Goal: Navigation & Orientation: Find specific page/section

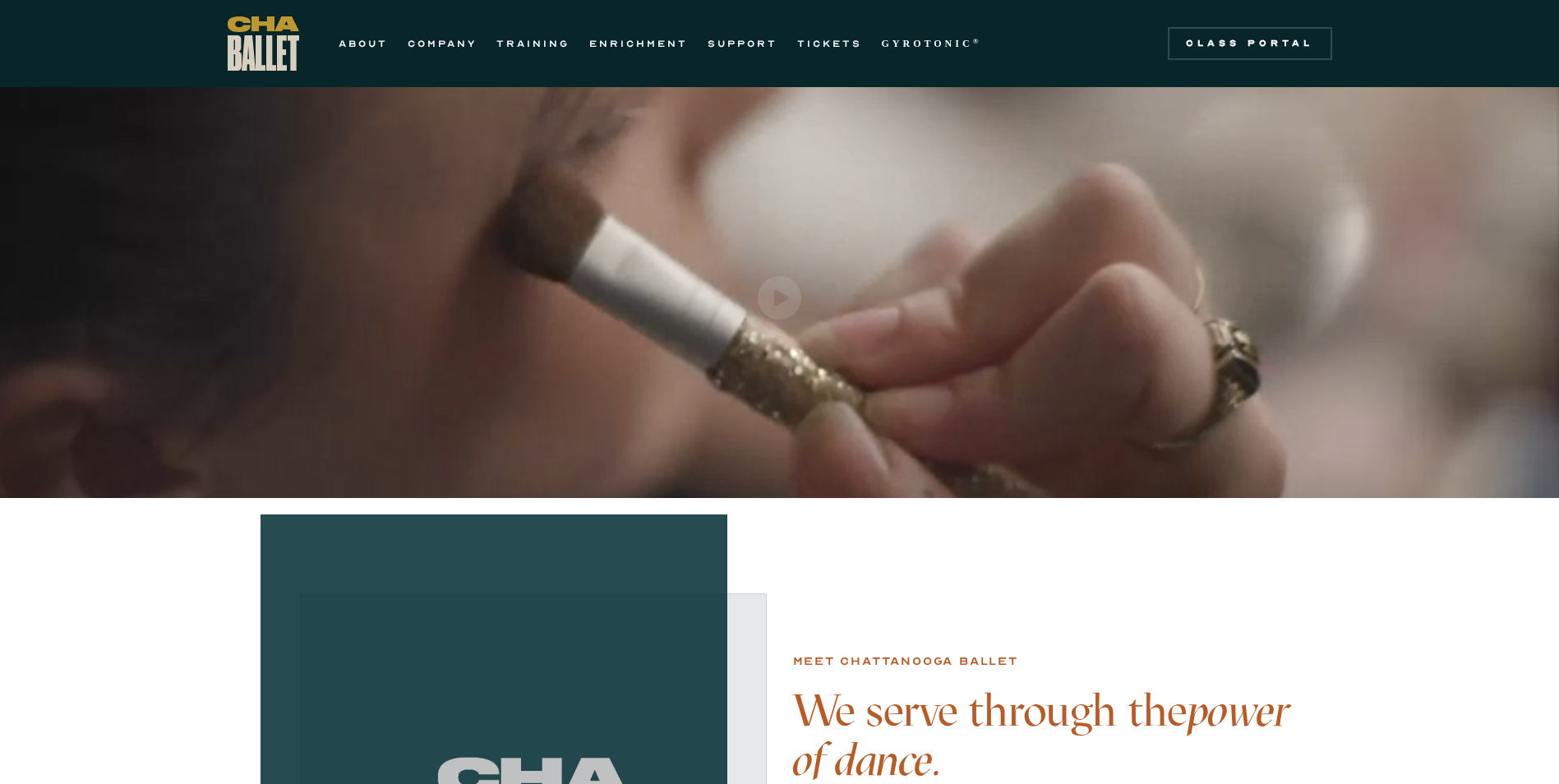
click at [765, 301] on img "open lightbox" at bounding box center [780, 298] width 44 height 44
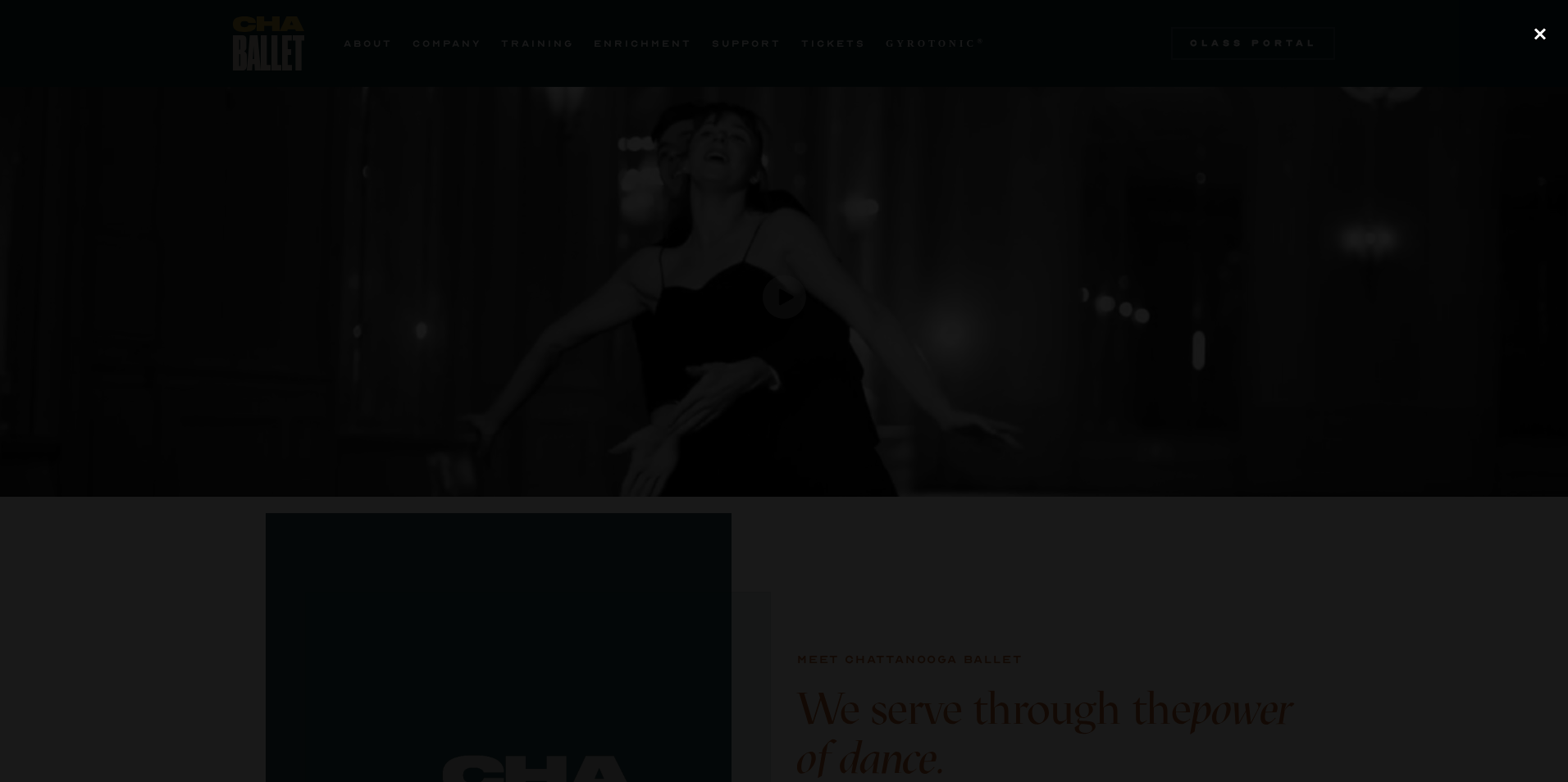
click at [1542, 32] on div "close lightbox" at bounding box center [1539, 34] width 56 height 36
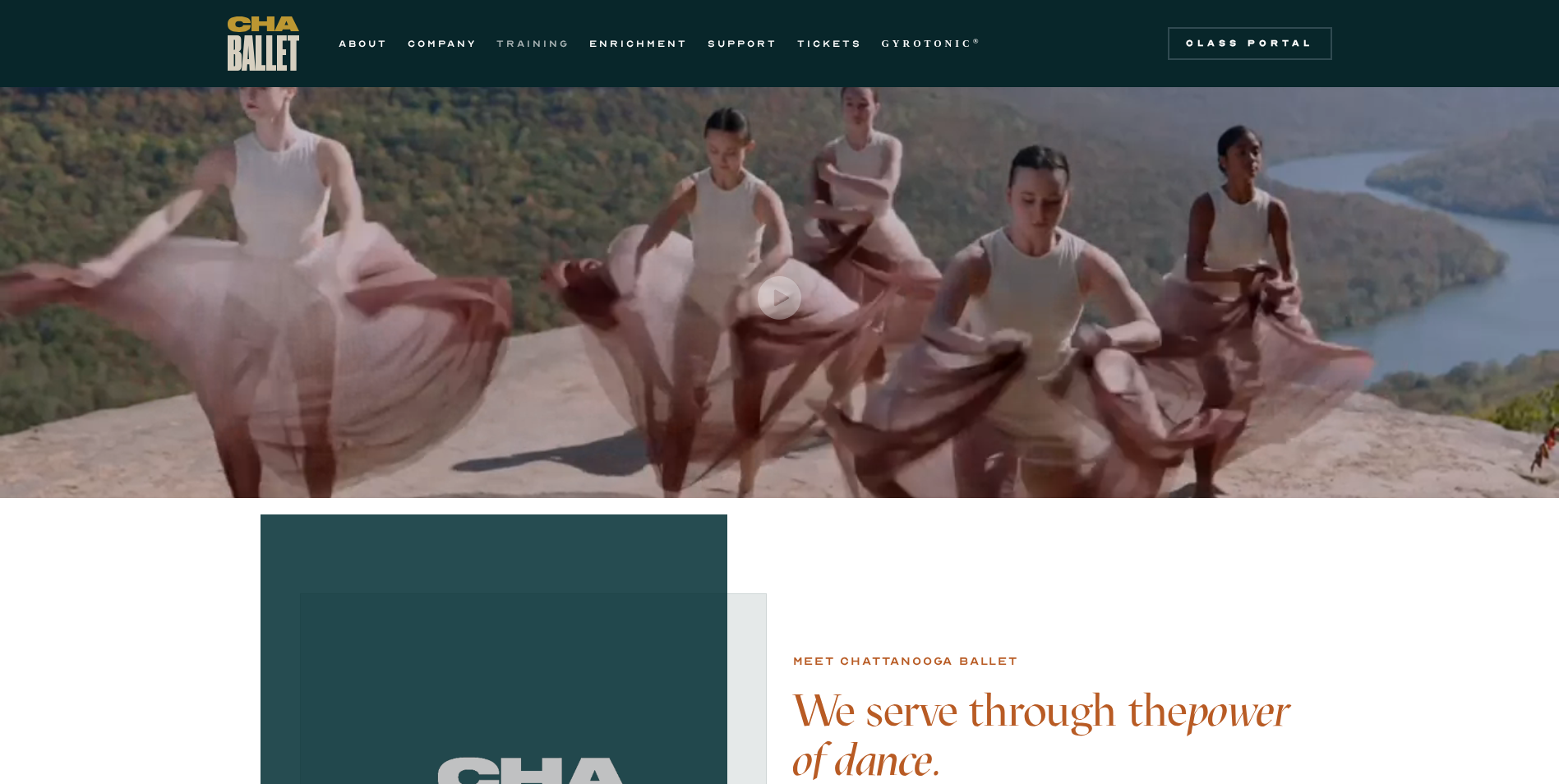
click at [521, 42] on link "TRAINING" at bounding box center [533, 44] width 73 height 20
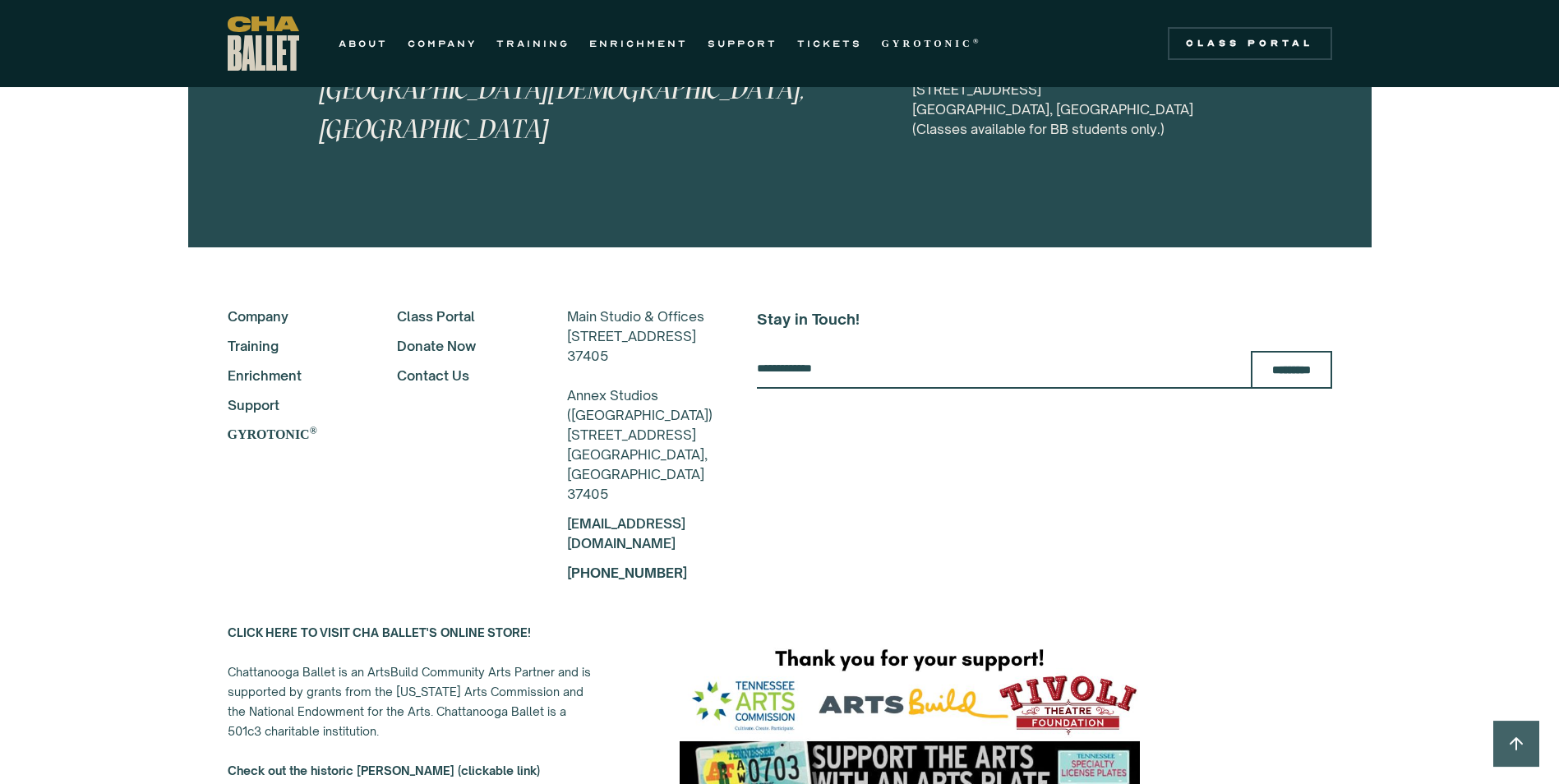
scroll to position [8327, 0]
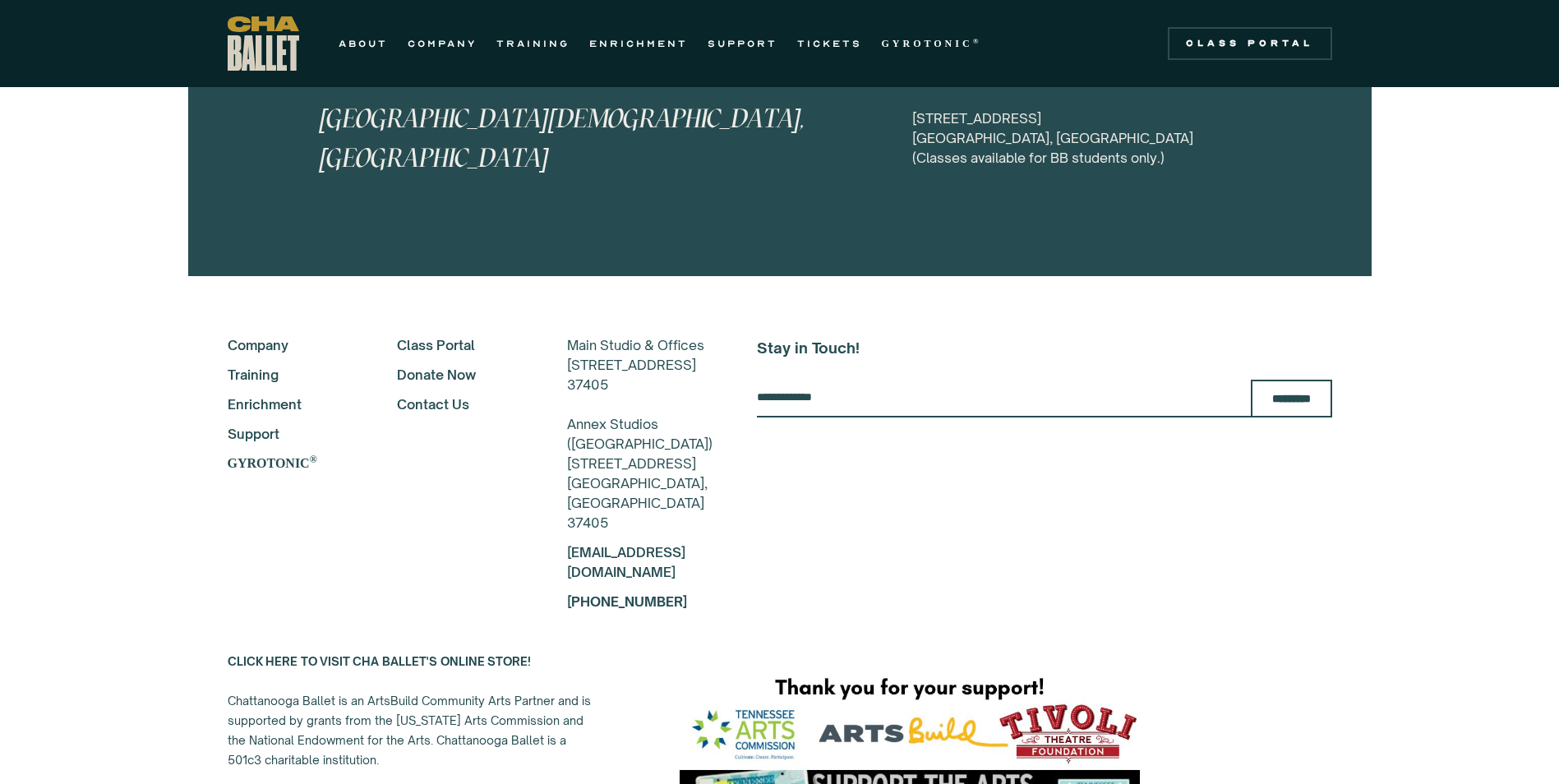
click at [253, 365] on link "Training" at bounding box center [290, 375] width 125 height 20
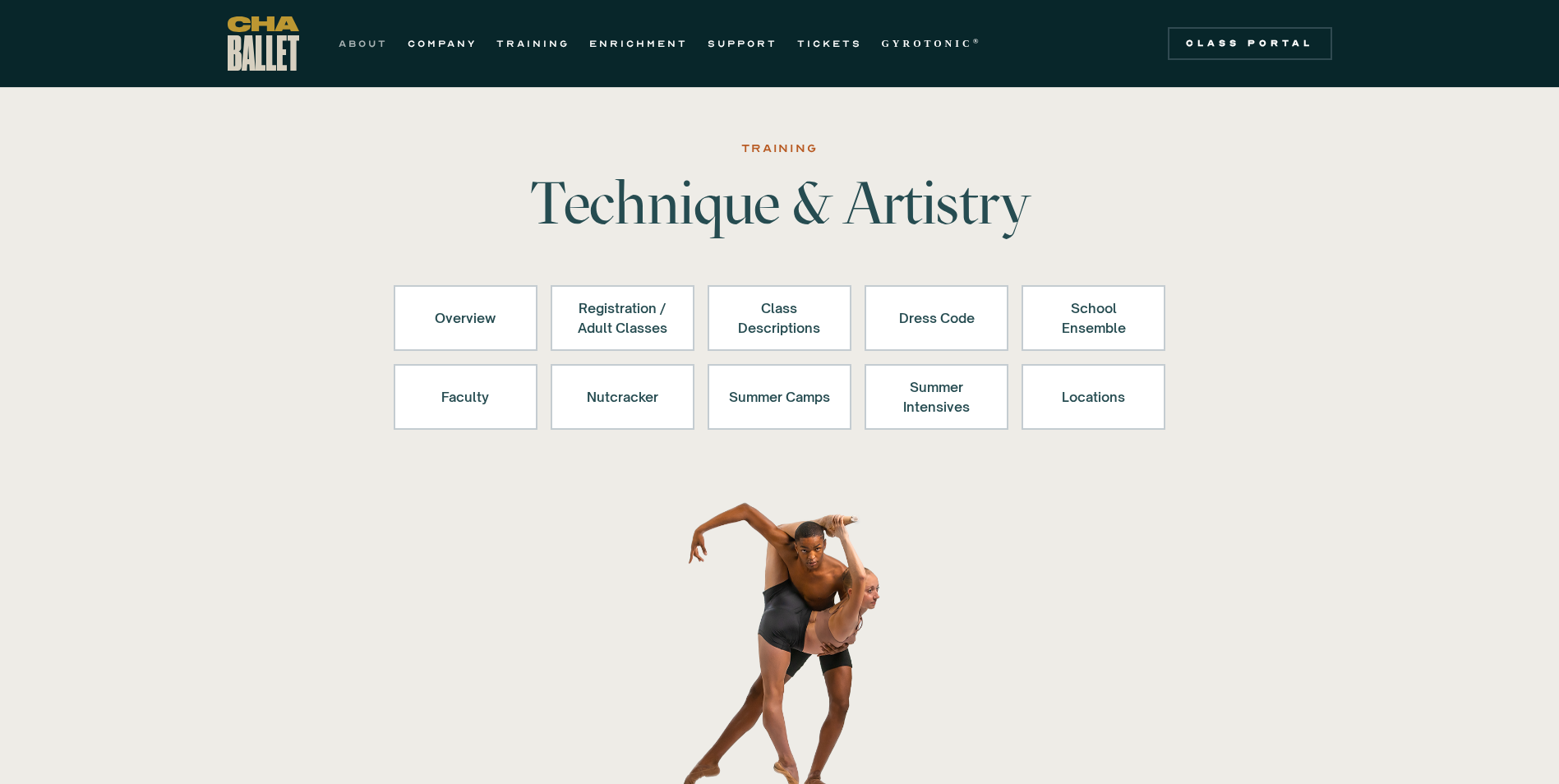
click at [350, 45] on link "ABOUT" at bounding box center [363, 44] width 49 height 20
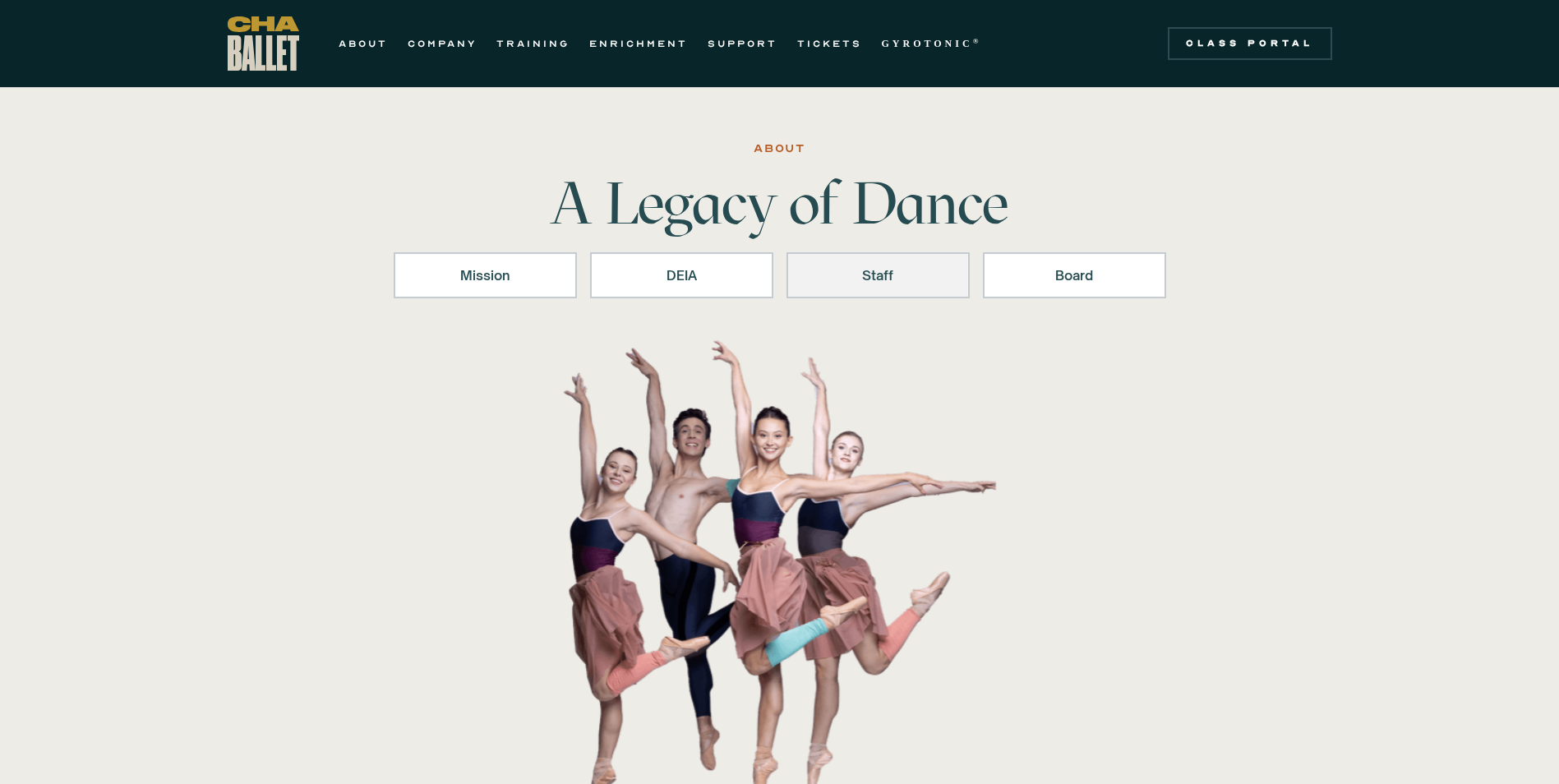
click at [898, 263] on link "Staff" at bounding box center [878, 275] width 183 height 46
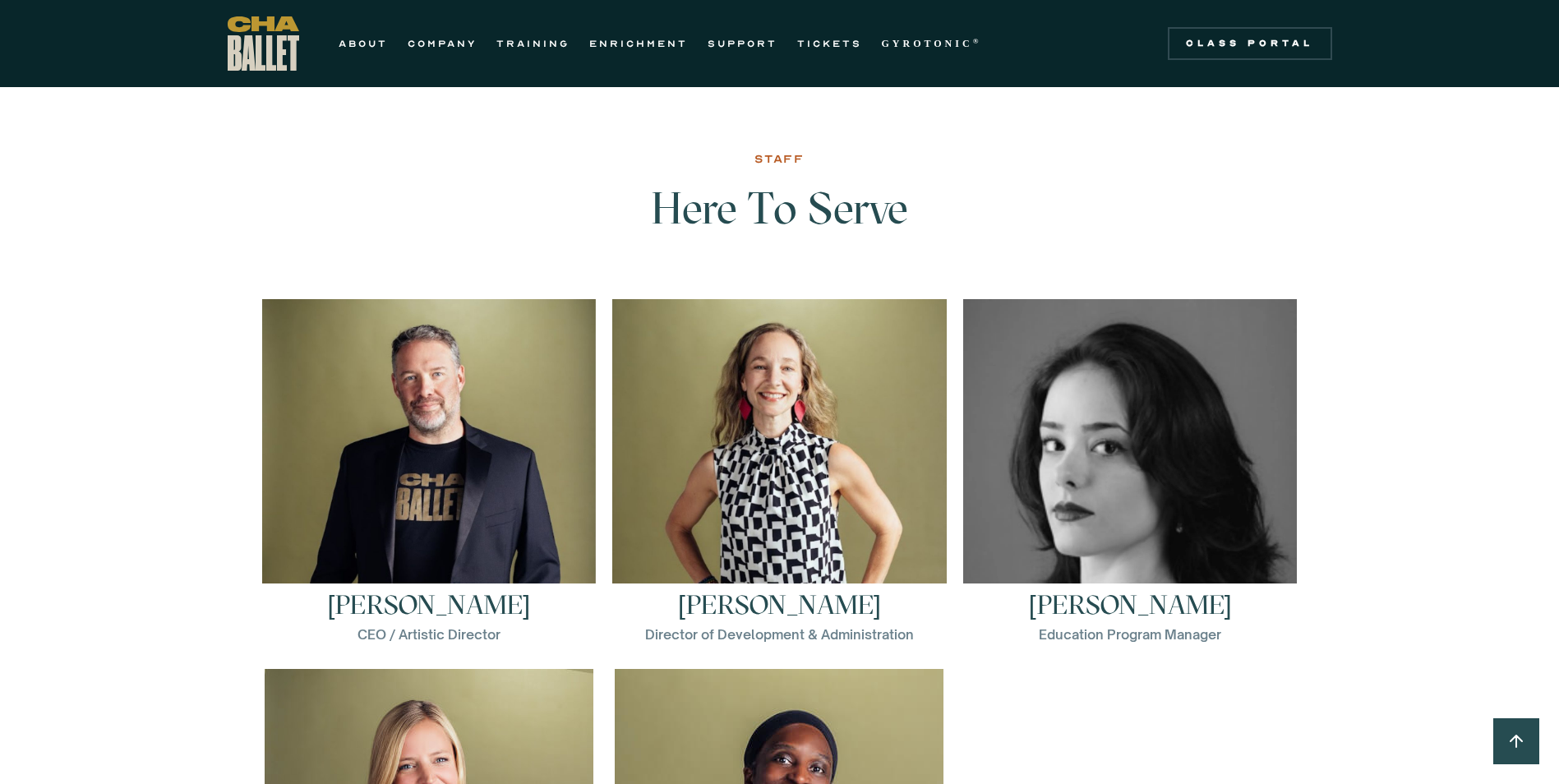
scroll to position [2185, 0]
